Goal: Check status: Check status

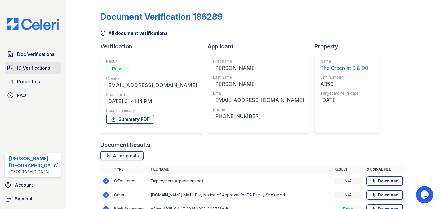
click at [29, 63] on link "ID Verifications" at bounding box center [33, 67] width 56 height 11
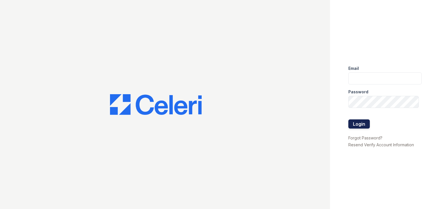
type input "kburgos@willowbridgepc.com"
click at [359, 124] on button "Login" at bounding box center [358, 123] width 21 height 9
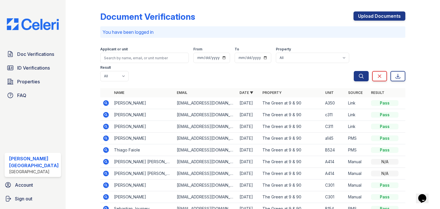
click at [105, 103] on icon at bounding box center [105, 102] width 1 height 1
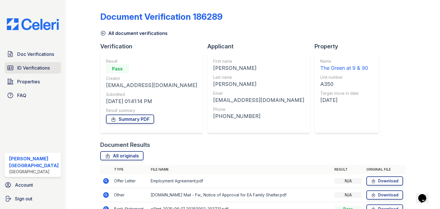
click at [22, 67] on span "ID Verifications" at bounding box center [33, 67] width 33 height 7
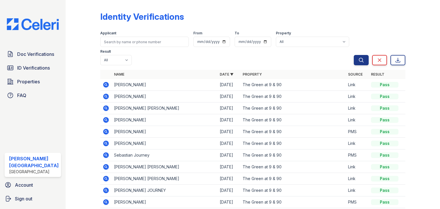
click at [104, 97] on icon at bounding box center [105, 96] width 7 height 7
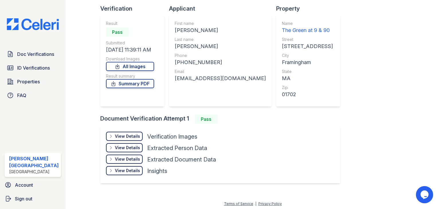
scroll to position [39, 0]
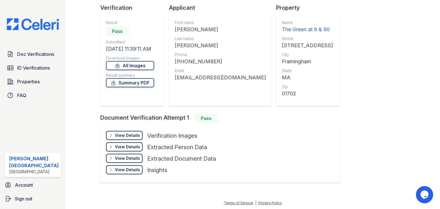
click at [129, 134] on div "View Details" at bounding box center [127, 135] width 25 height 6
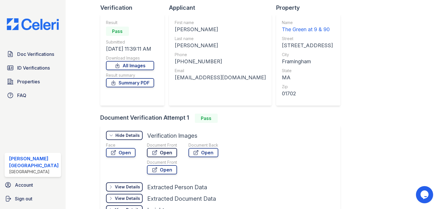
click at [168, 151] on link "Open" at bounding box center [162, 152] width 30 height 9
click at [35, 66] on span "ID Verifications" at bounding box center [33, 67] width 33 height 7
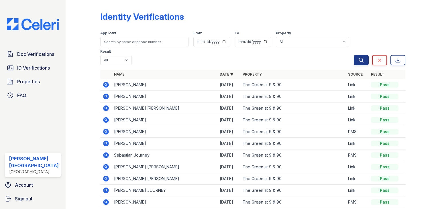
click at [105, 109] on icon at bounding box center [106, 108] width 6 height 6
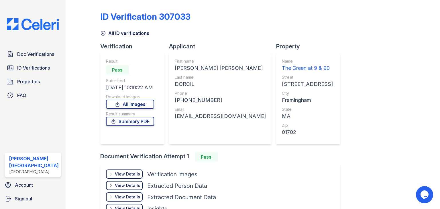
click at [126, 173] on div "View Details" at bounding box center [127, 174] width 25 height 6
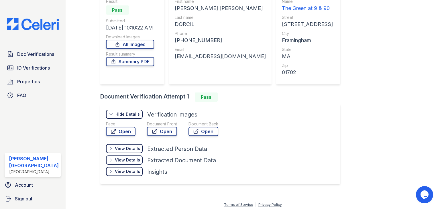
scroll to position [62, 0]
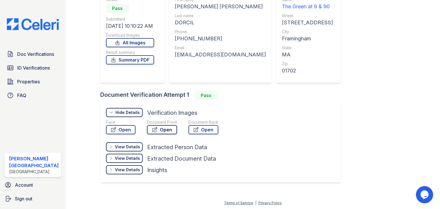
click at [159, 131] on link "Open" at bounding box center [162, 129] width 30 height 9
